Goal: Navigation & Orientation: Find specific page/section

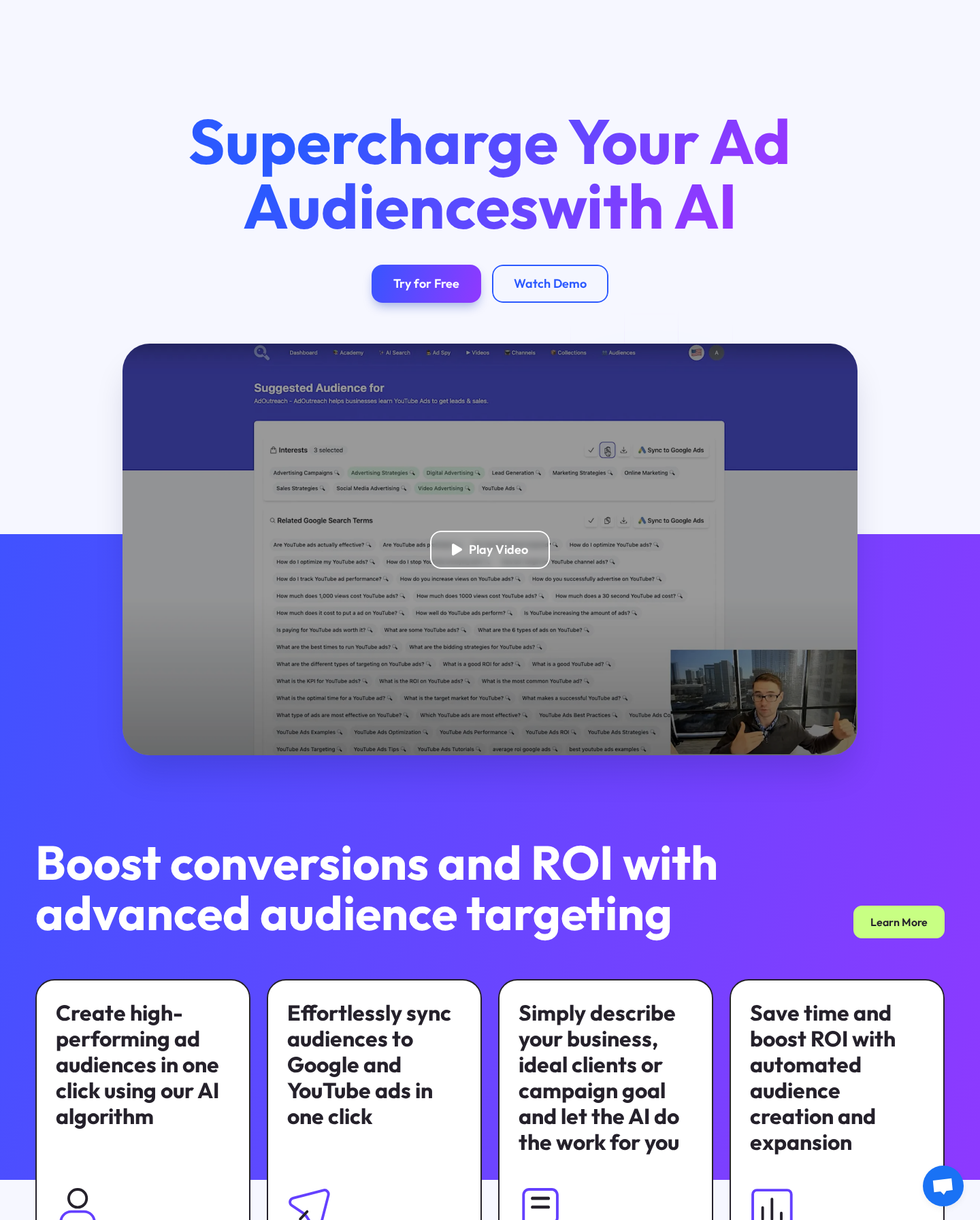
scroll to position [3500, 0]
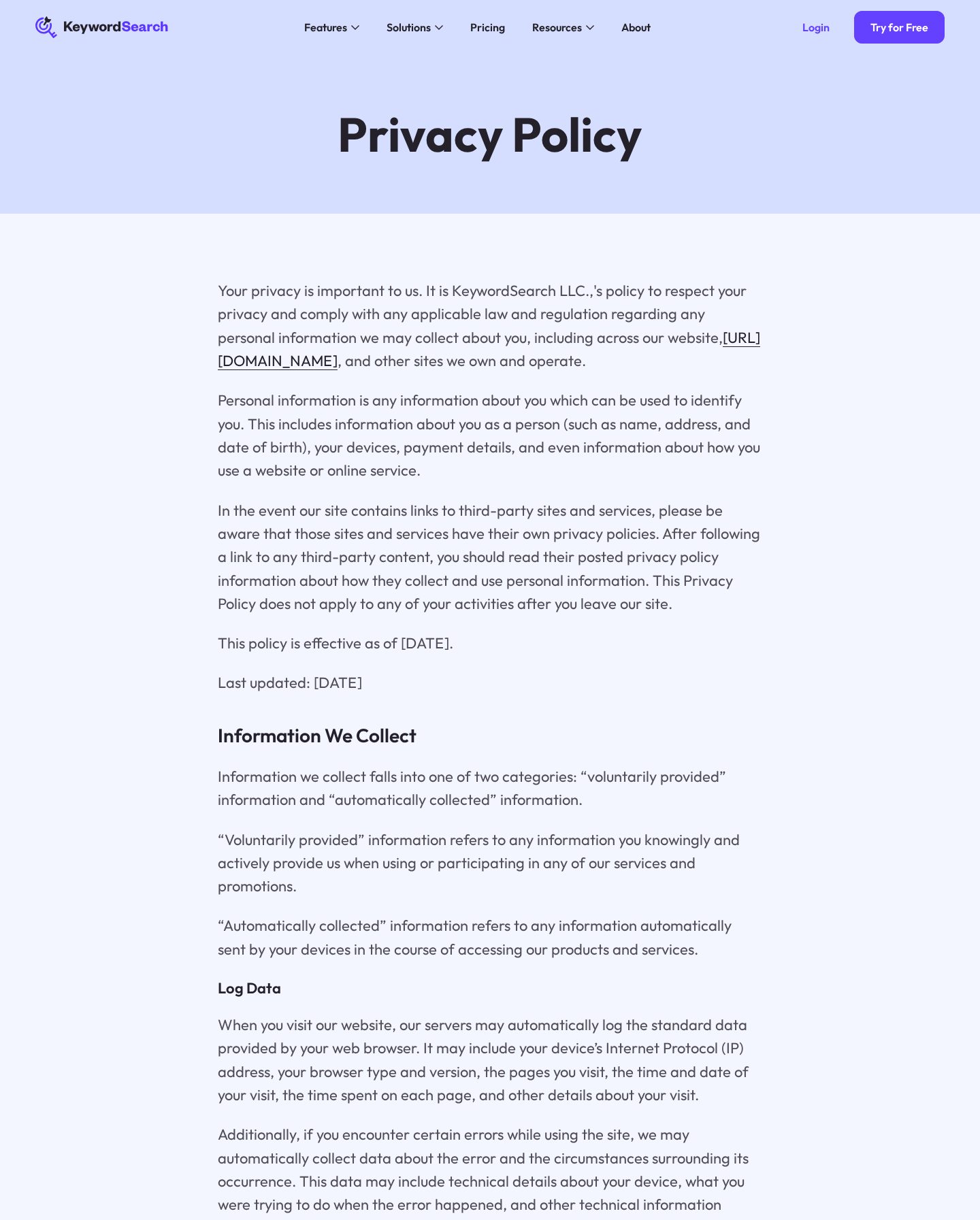
scroll to position [5836, 0]
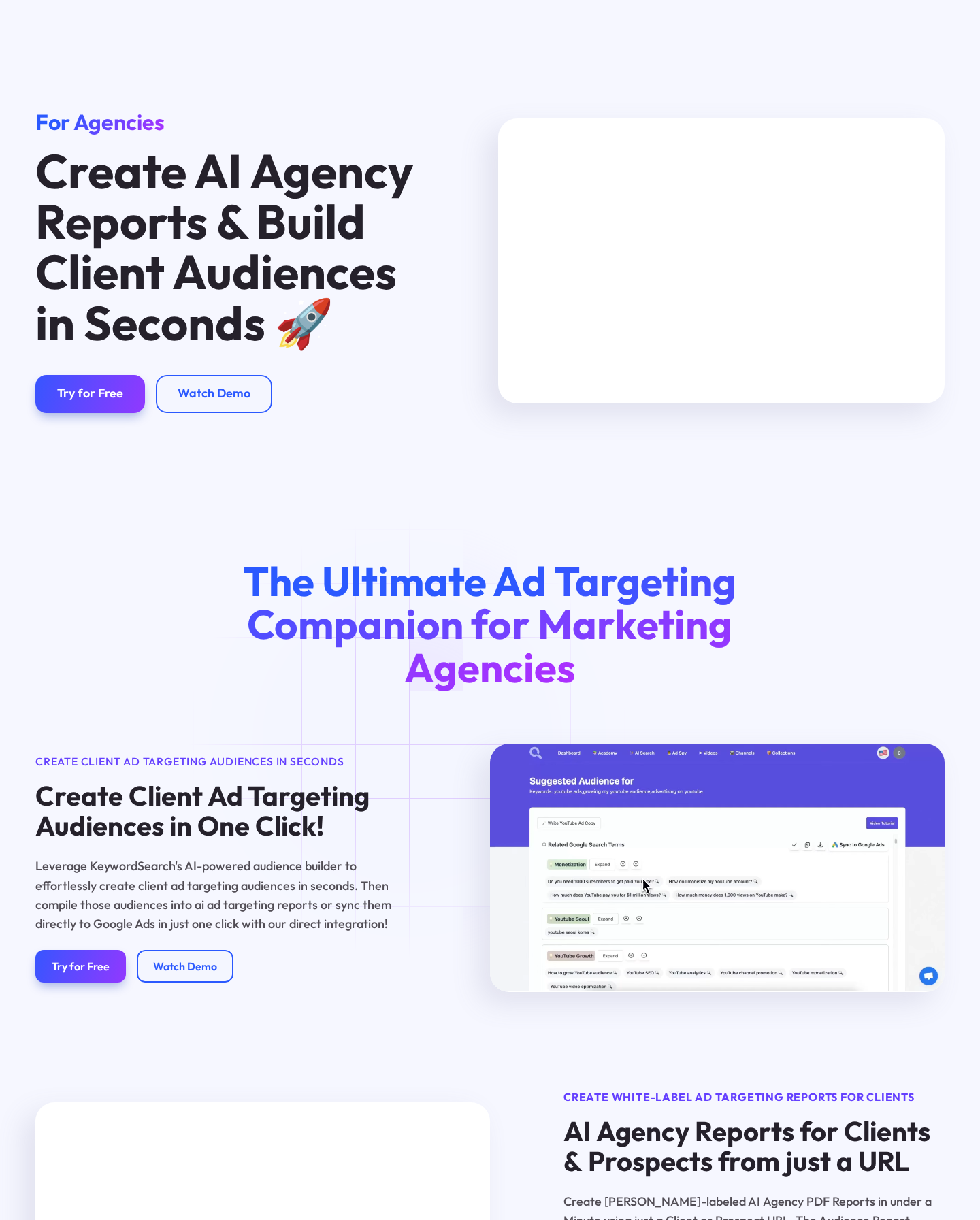
scroll to position [2470, 0]
